Goal: Navigation & Orientation: Find specific page/section

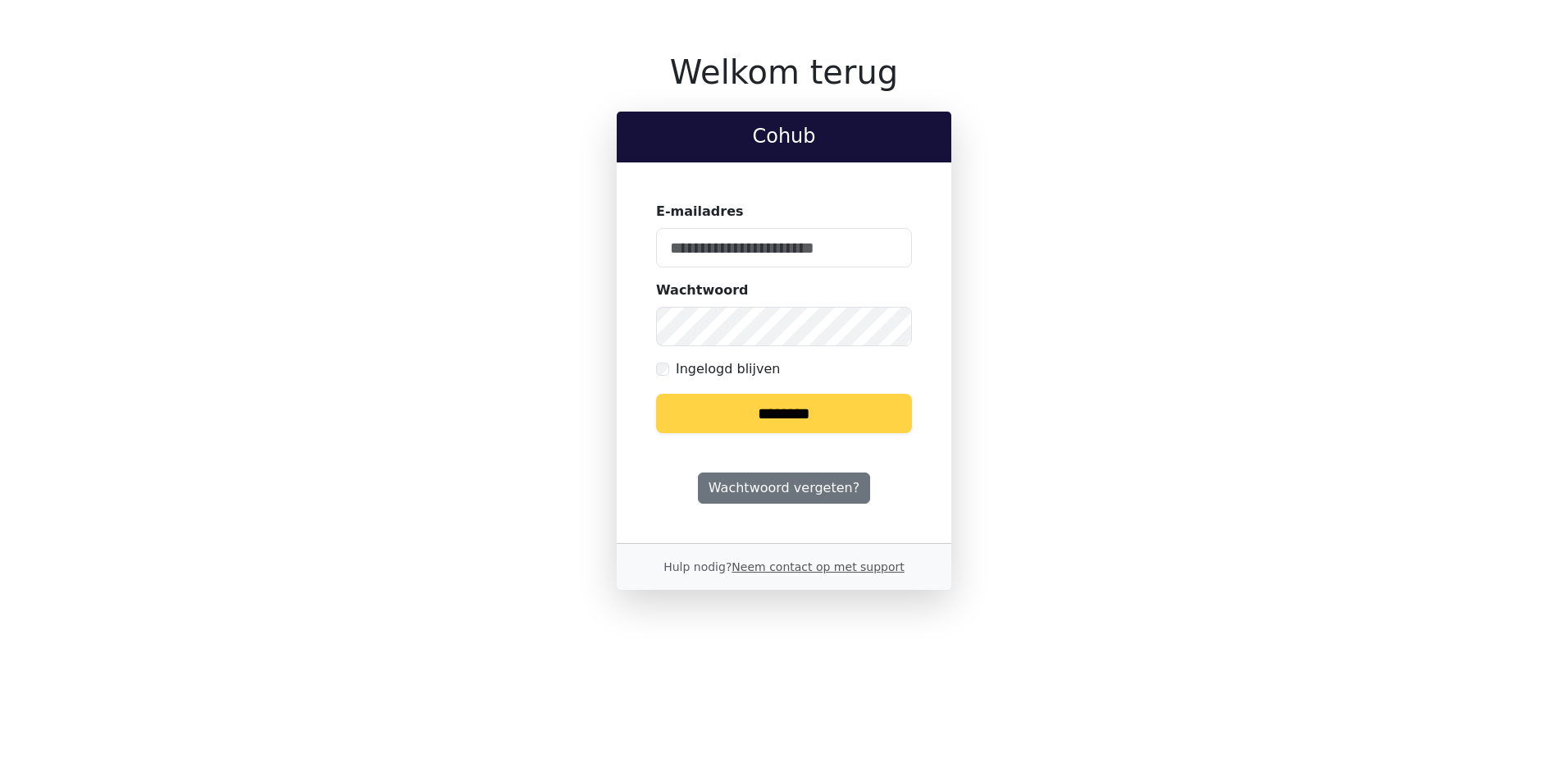
type input "**********"
click at [797, 410] on input "********" at bounding box center [784, 413] width 256 height 39
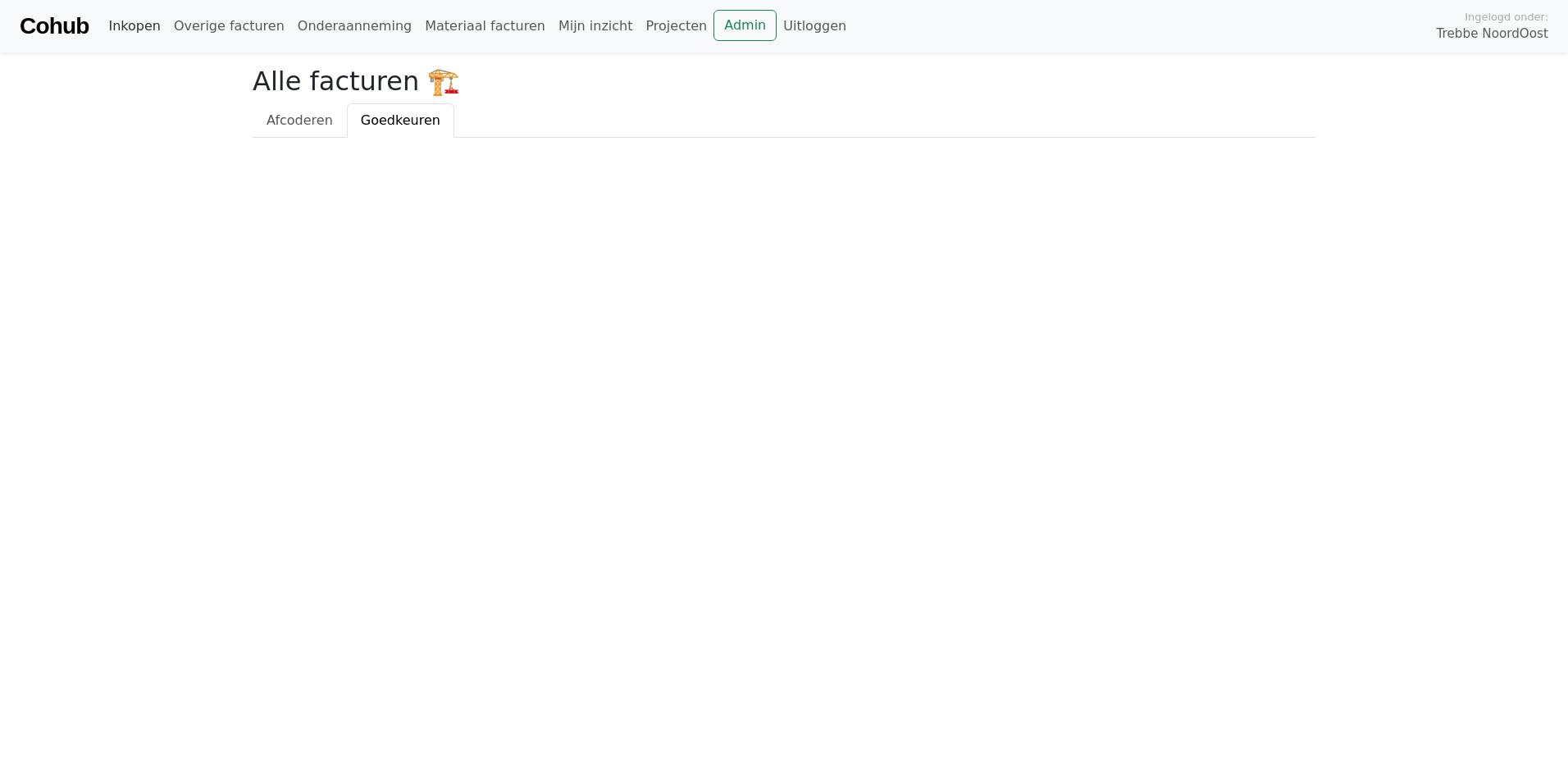
click at [126, 27] on link "Inkopen" at bounding box center [134, 26] width 65 height 32
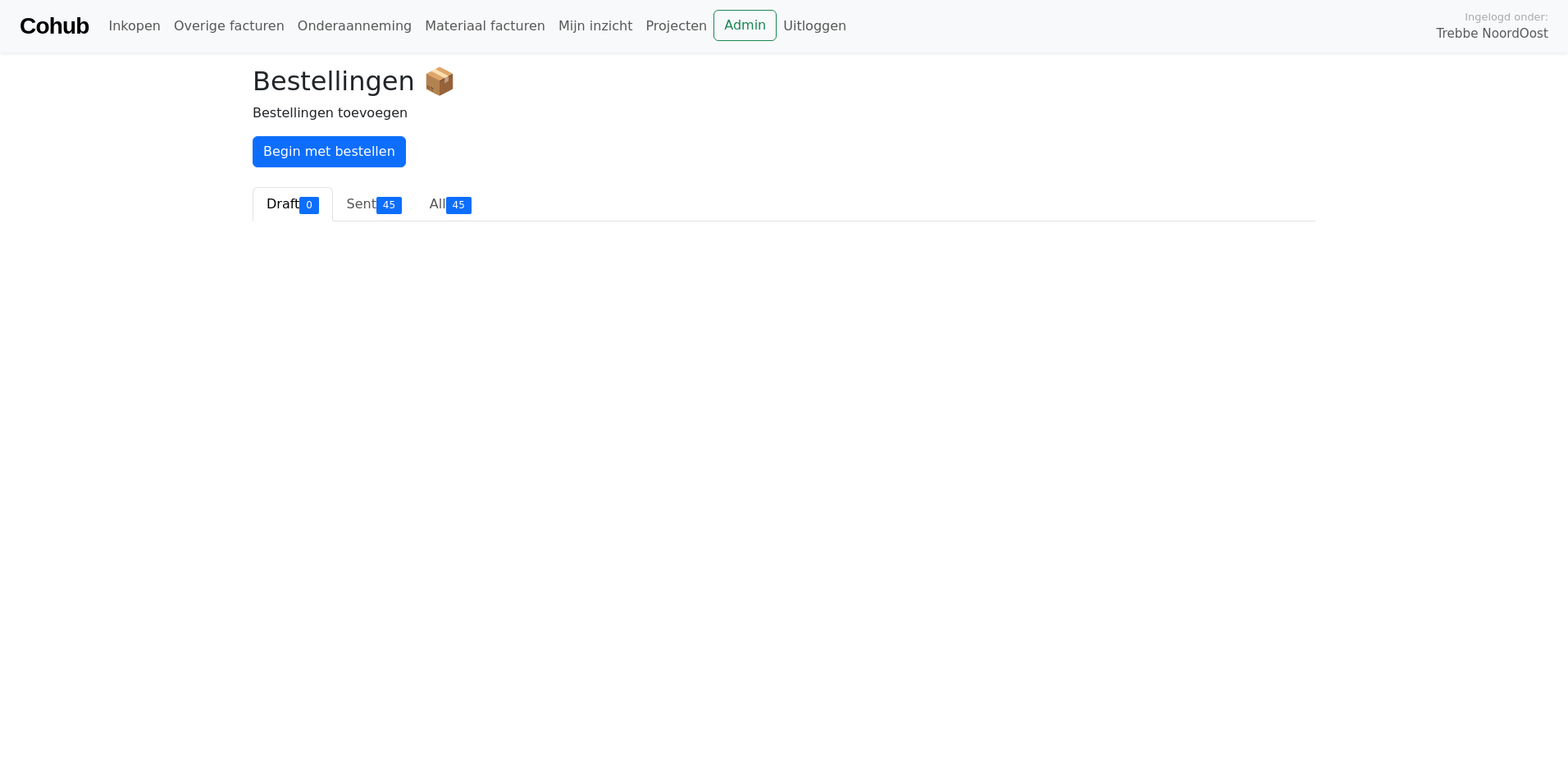
click at [82, 23] on link "Cohub" at bounding box center [54, 27] width 69 height 39
